Goal: Navigation & Orientation: Find specific page/section

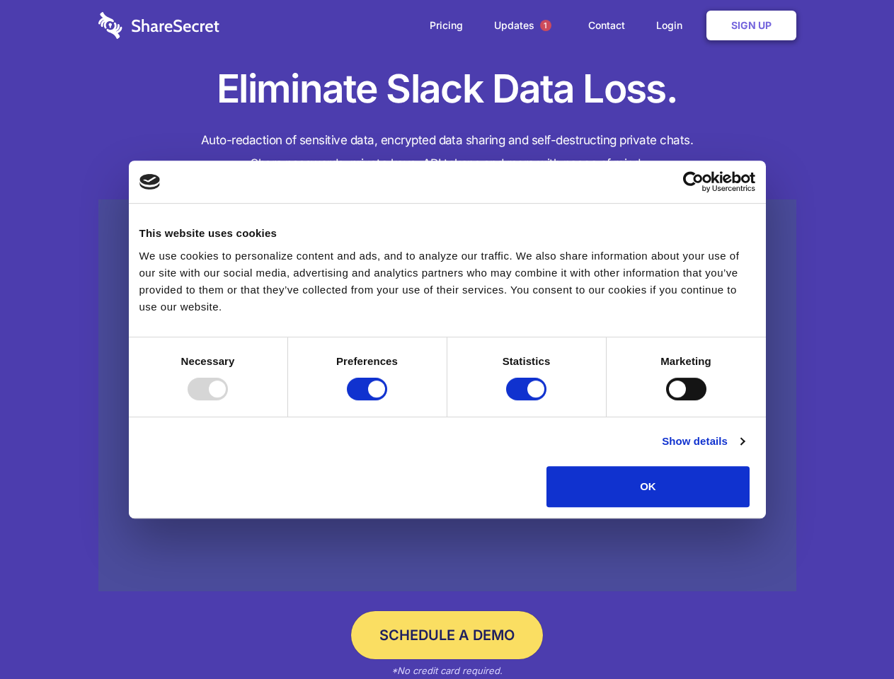
click at [228, 401] on div at bounding box center [208, 389] width 40 height 23
click at [387, 401] on input "Preferences" at bounding box center [367, 389] width 40 height 23
checkbox input "false"
click at [528, 401] on input "Statistics" at bounding box center [526, 389] width 40 height 23
checkbox input "false"
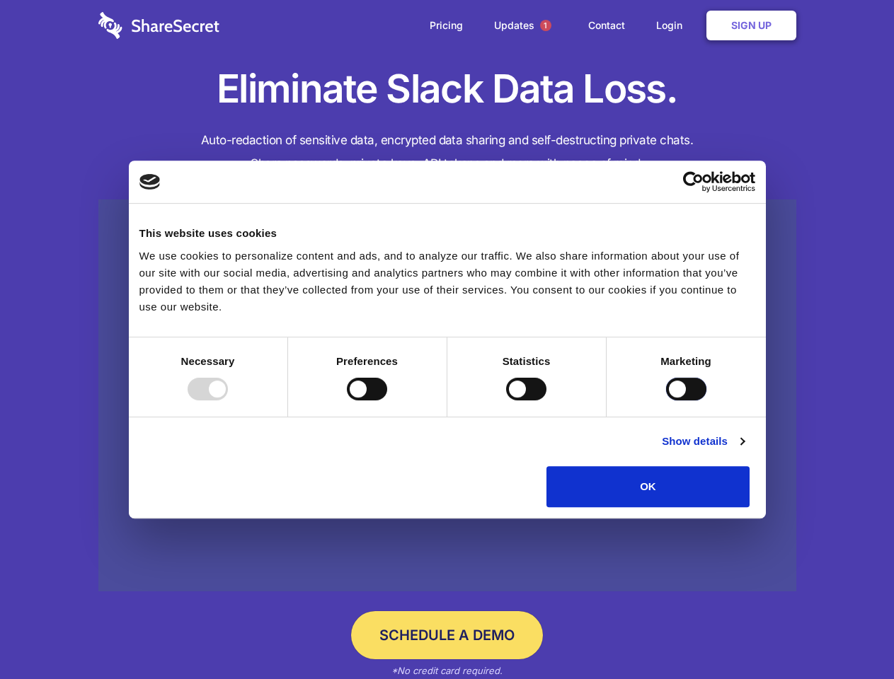
click at [666, 401] on input "Marketing" at bounding box center [686, 389] width 40 height 23
checkbox input "true"
click at [744, 450] on link "Show details" at bounding box center [703, 441] width 82 height 17
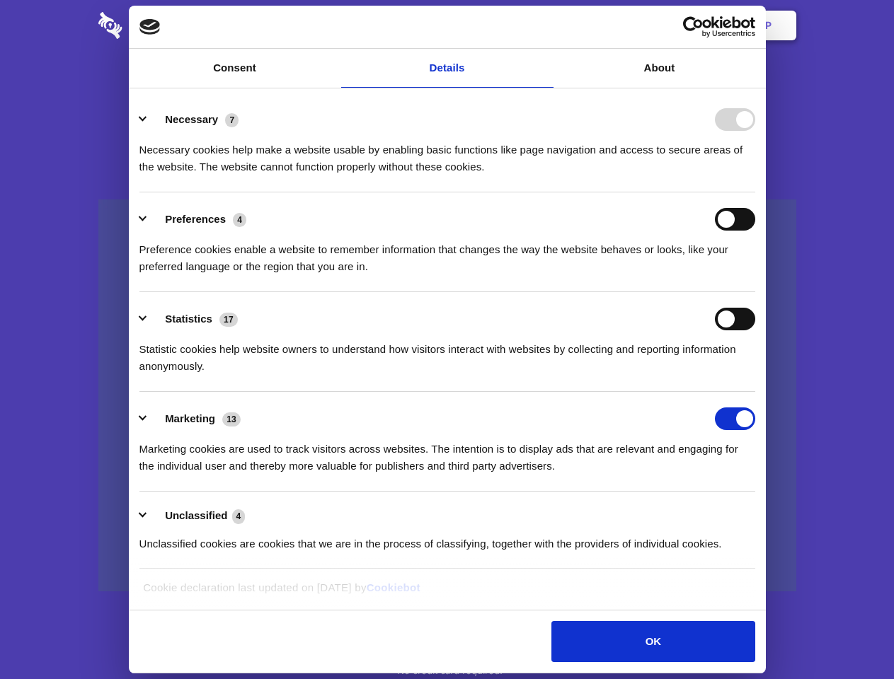
click at [755, 193] on li "Necessary 7 Necessary cookies help make a website usable by enabling basic func…" at bounding box center [447, 143] width 616 height 100
click at [545, 25] on span "1" at bounding box center [545, 25] width 11 height 11
